Goal: Task Accomplishment & Management: Manage account settings

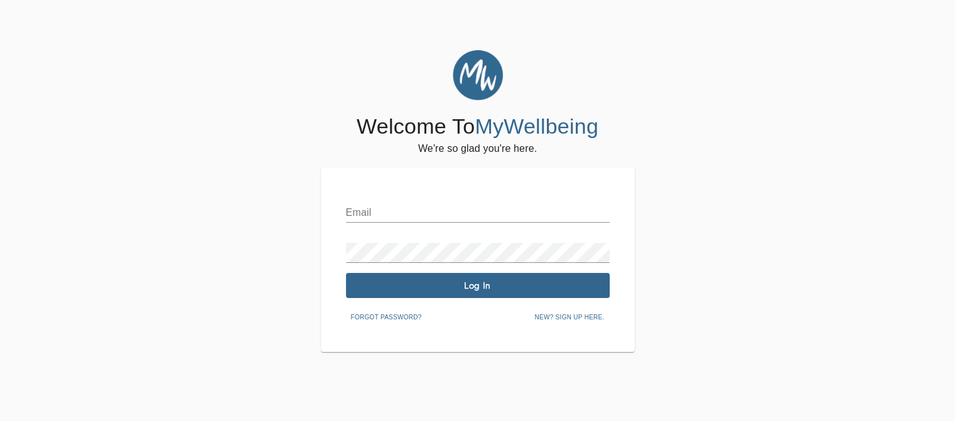
click at [379, 211] on input "text" at bounding box center [478, 213] width 264 height 20
type input "[PERSON_NAME][EMAIL_ADDRESS][DOMAIN_NAME]"
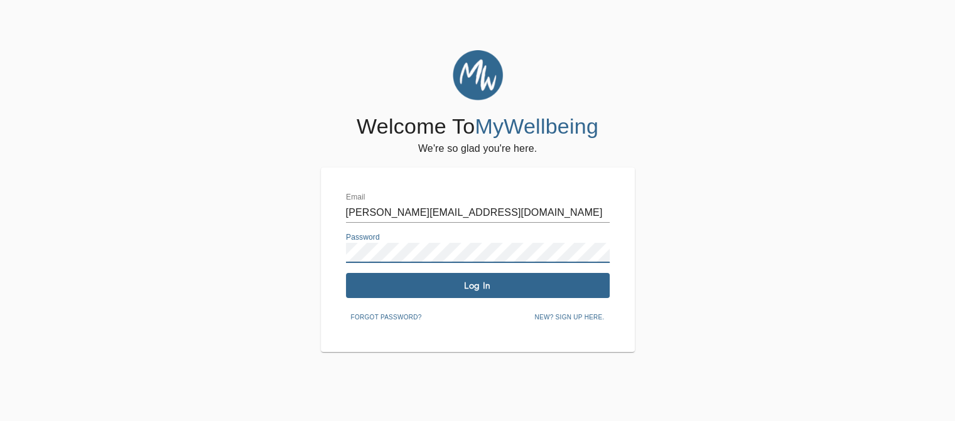
click at [431, 289] on span "Log In" at bounding box center [478, 286] width 254 height 12
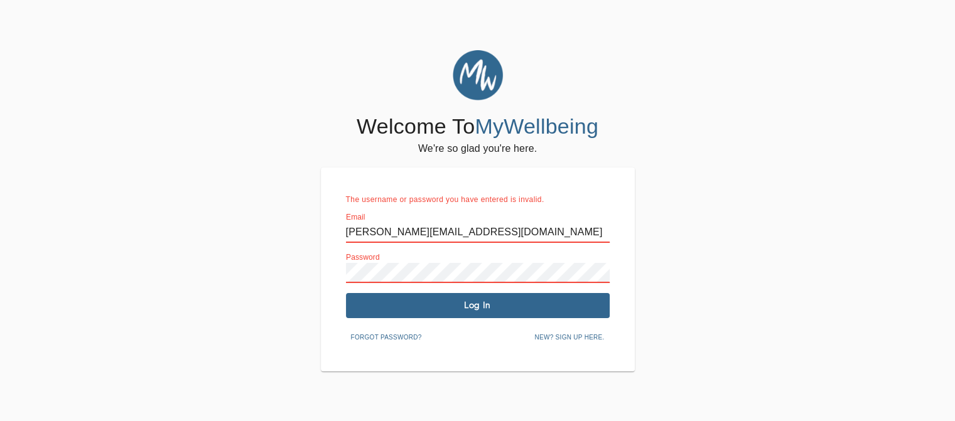
click at [296, 271] on div "Welcome To MyWellbeing We're so glad you're here. The username or password you …" at bounding box center [477, 211] width 949 height 322
click at [384, 312] on button "Log In" at bounding box center [478, 305] width 264 height 25
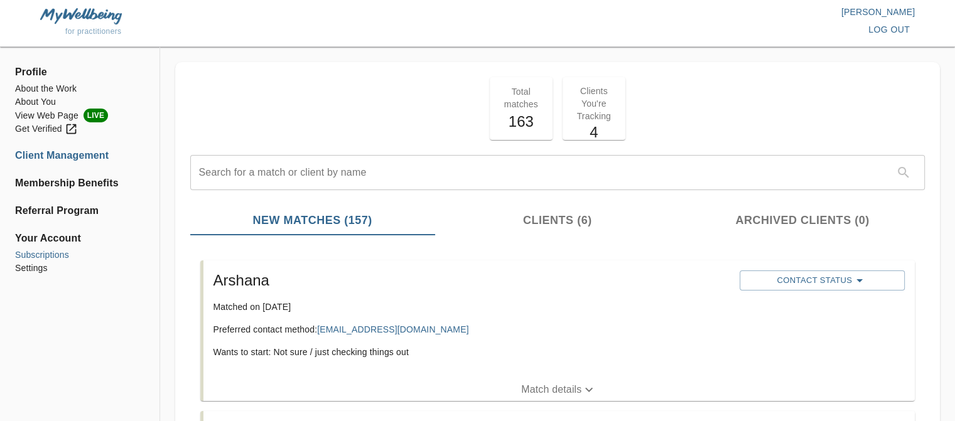
click at [54, 259] on li "Subscriptions" at bounding box center [79, 255] width 129 height 13
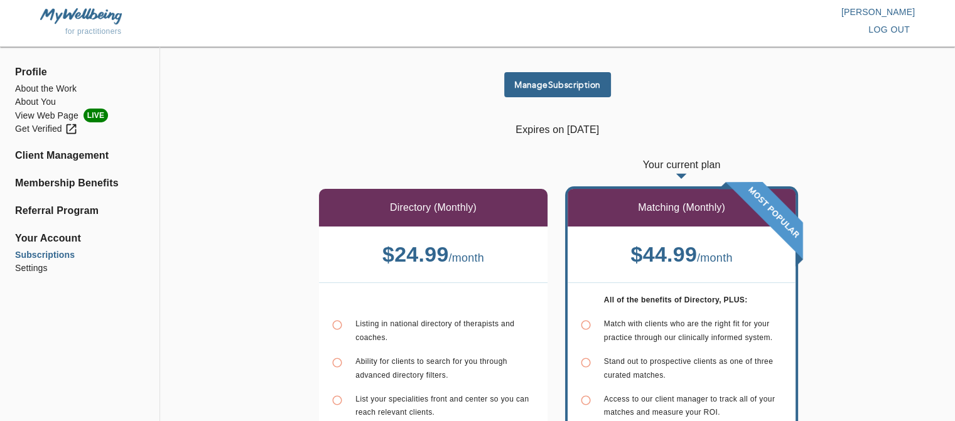
click at [537, 85] on span "Manage Subscription" at bounding box center [557, 85] width 97 height 12
